Goal: Information Seeking & Learning: Learn about a topic

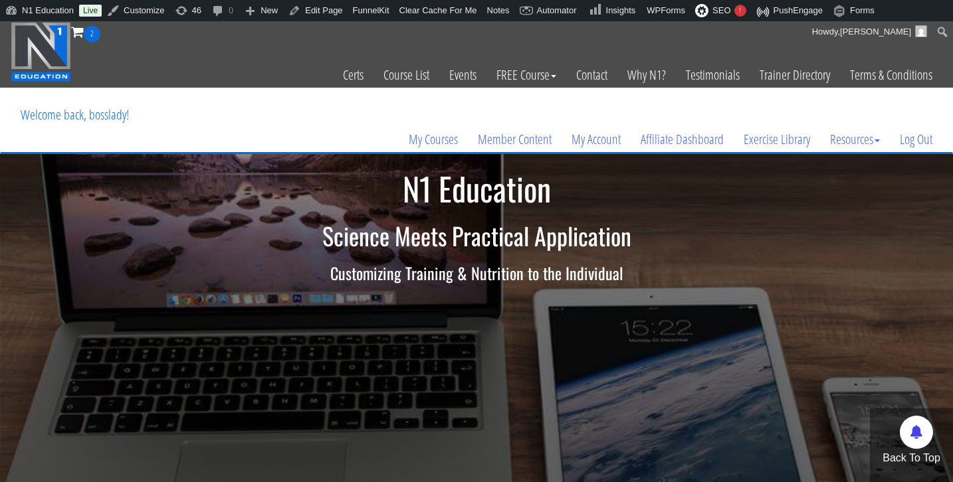
scroll to position [40, 0]
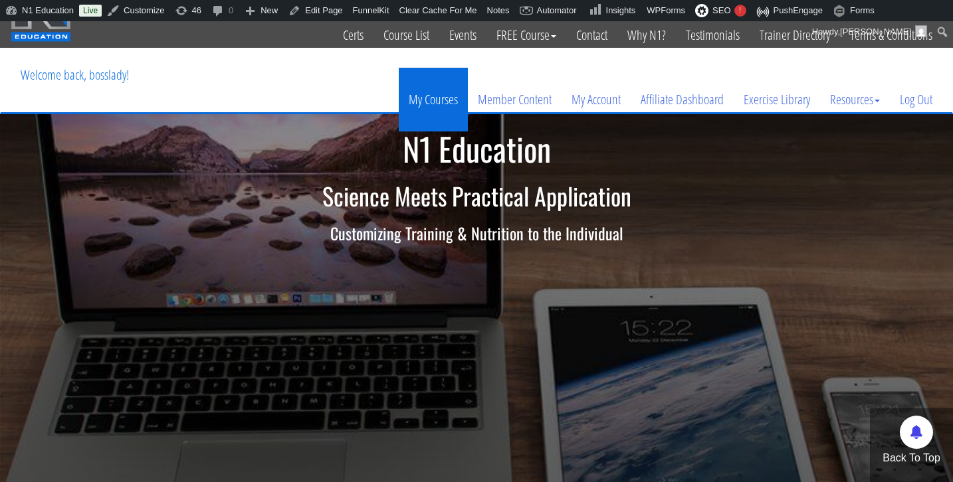
click at [427, 102] on link "My Courses" at bounding box center [433, 100] width 69 height 64
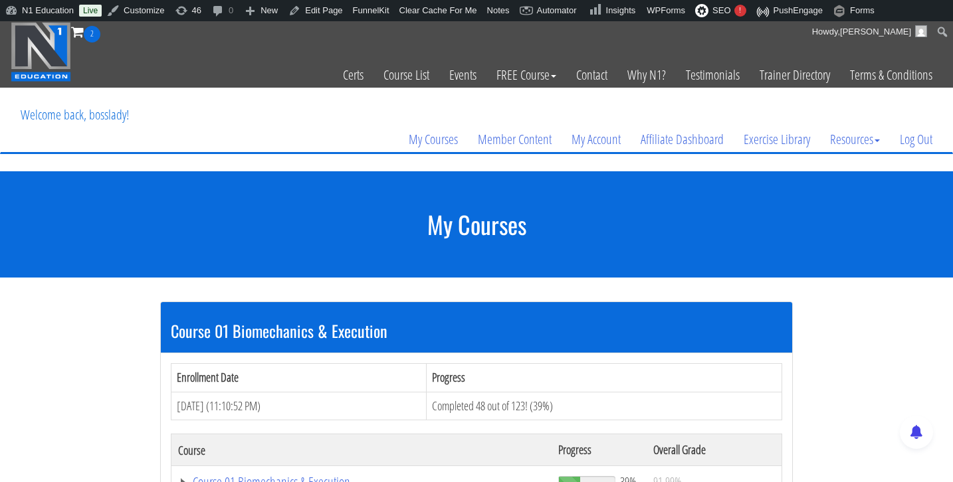
scroll to position [96, 0]
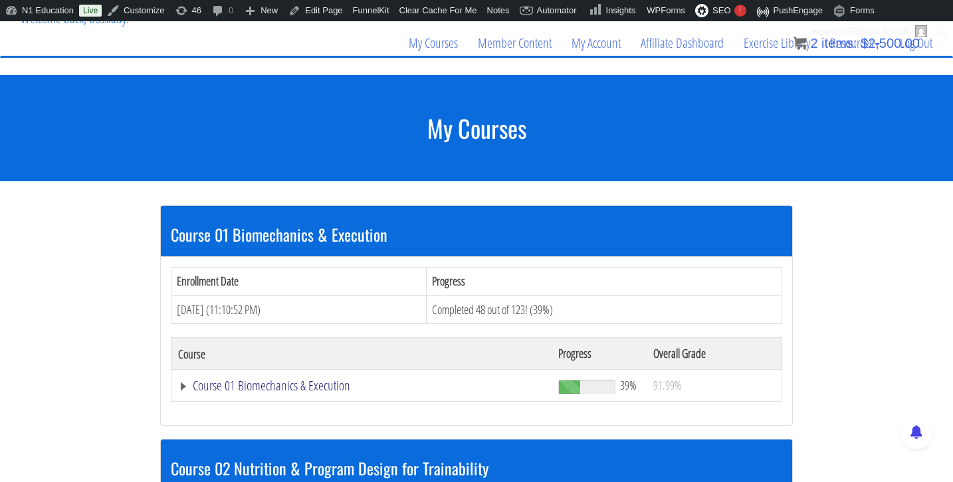
click at [302, 385] on link "Course 01 Biomechanics & Execution" at bounding box center [361, 385] width 367 height 13
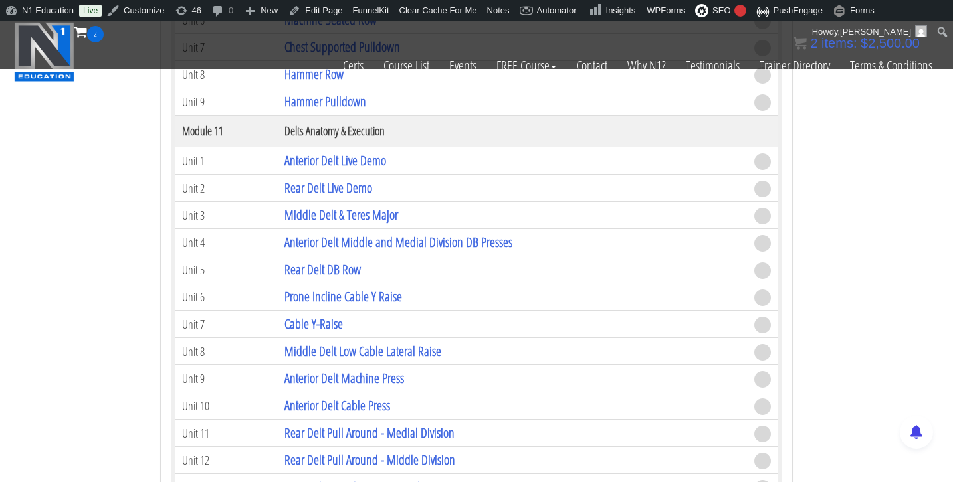
scroll to position [2589, 0]
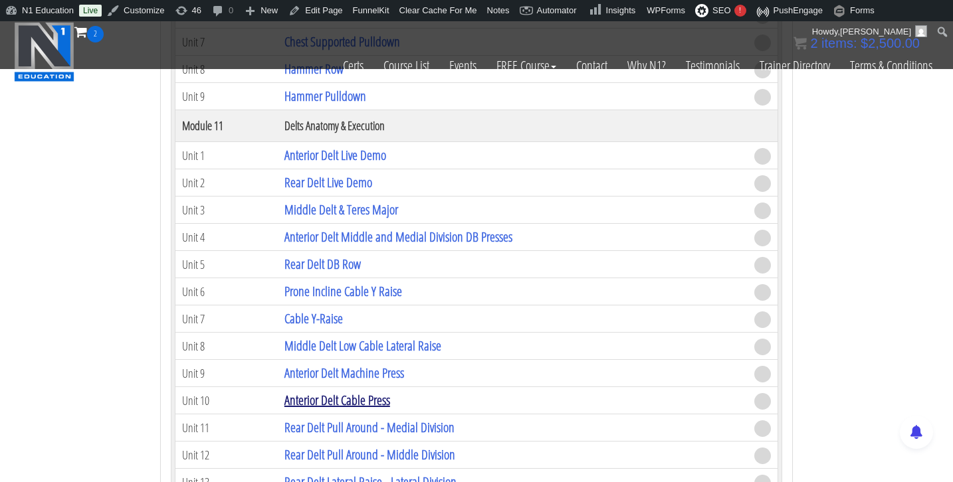
click at [316, 400] on link "Anterior Delt Cable Press" at bounding box center [337, 400] width 106 height 18
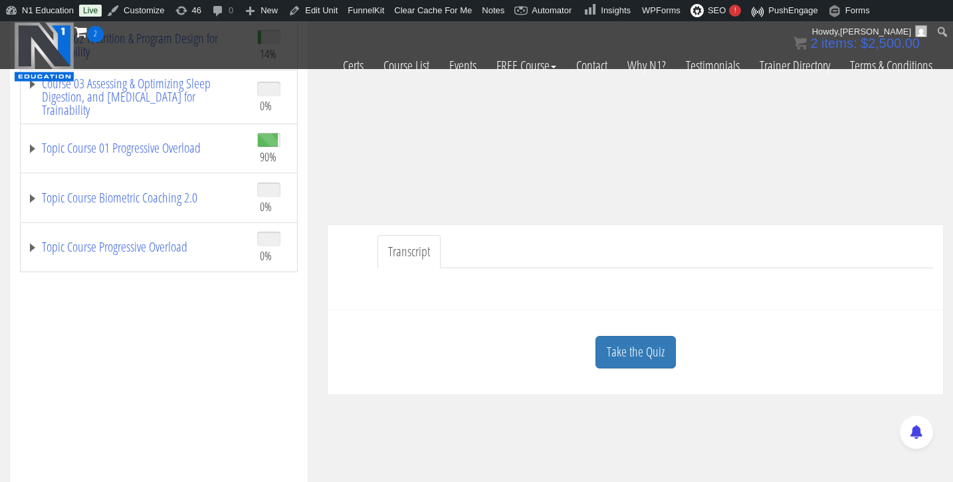
scroll to position [241, 0]
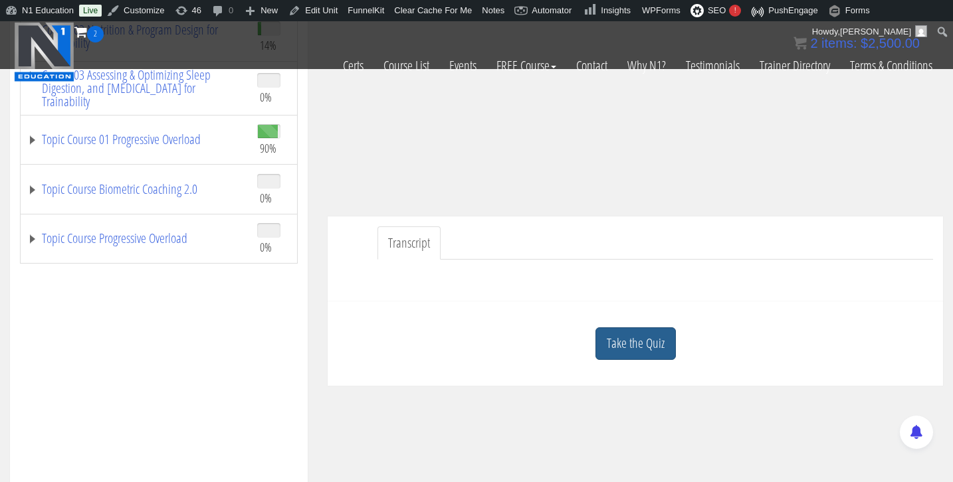
click at [636, 348] on link "Take the Quiz" at bounding box center [635, 344] width 80 height 33
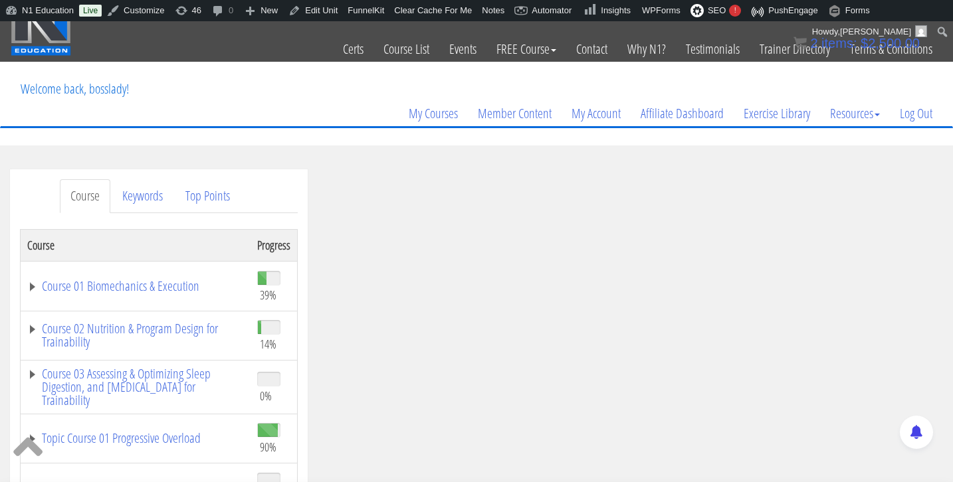
scroll to position [29, 0]
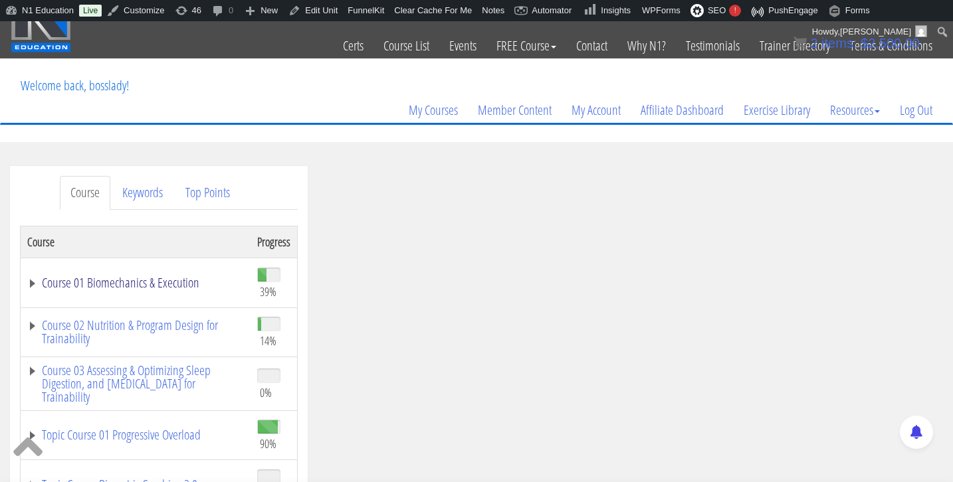
click at [129, 289] on link "Course 01 Biomechanics & Execution" at bounding box center [135, 282] width 217 height 13
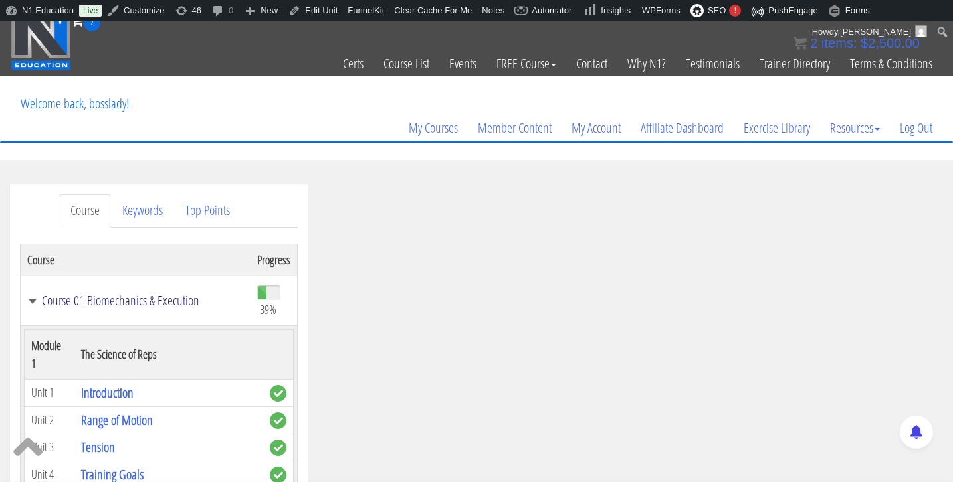
scroll to position [10, 0]
